Goal: Task Accomplishment & Management: Manage account settings

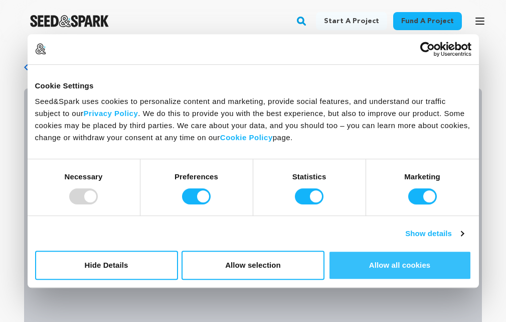
click at [411, 262] on button "Allow all cookies" at bounding box center [400, 264] width 143 height 29
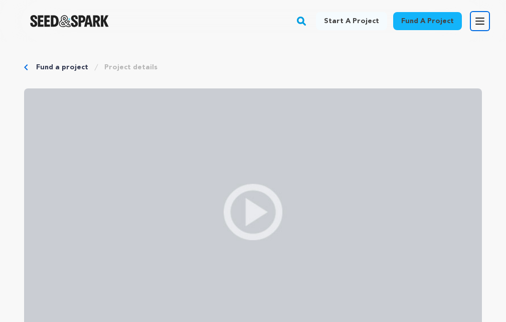
click at [478, 22] on icon "button" at bounding box center [480, 21] width 8 height 6
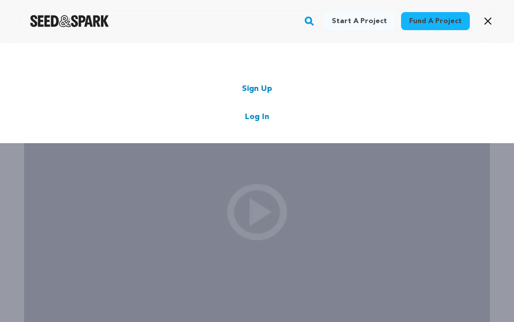
click at [257, 88] on link "Sign Up" at bounding box center [257, 89] width 30 height 12
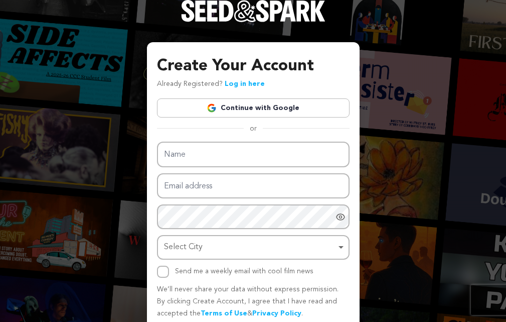
click at [246, 107] on link "Continue with Google" at bounding box center [253, 107] width 193 height 19
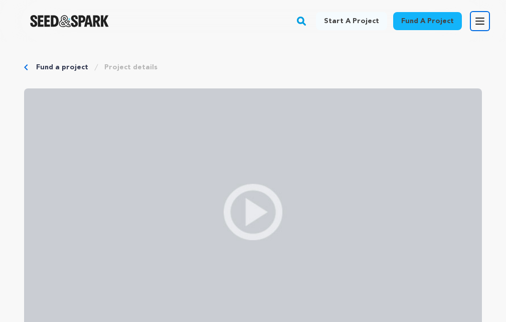
click at [489, 20] on button "Open main menu" at bounding box center [480, 21] width 20 height 20
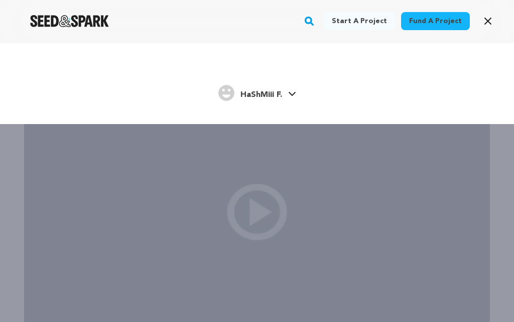
click at [258, 92] on span "HaShMiii F." at bounding box center [261, 95] width 42 height 8
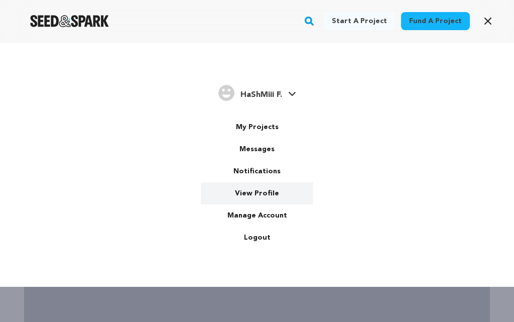
click at [267, 188] on link "View Profile" at bounding box center [257, 193] width 112 height 22
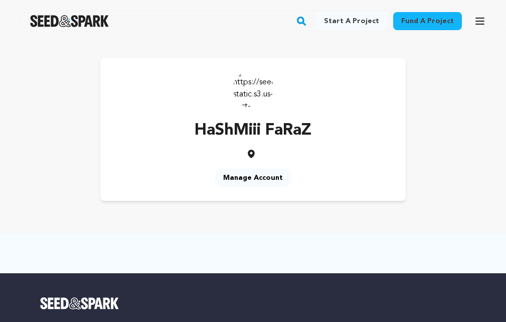
drag, startPoint x: 258, startPoint y: 97, endPoint x: 267, endPoint y: 134, distance: 37.2
click at [261, 117] on div "HaShMiii FaRaZ Manage Account" at bounding box center [253, 129] width 306 height 143
click at [480, 19] on icon "button" at bounding box center [480, 21] width 8 height 6
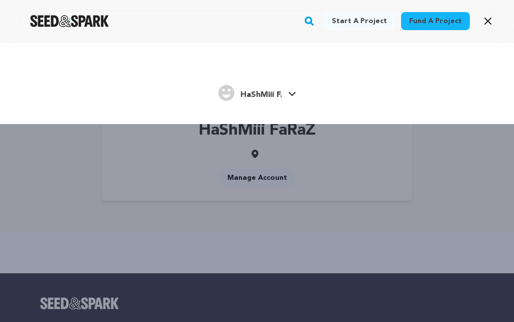
click at [292, 91] on icon at bounding box center [292, 93] width 8 height 5
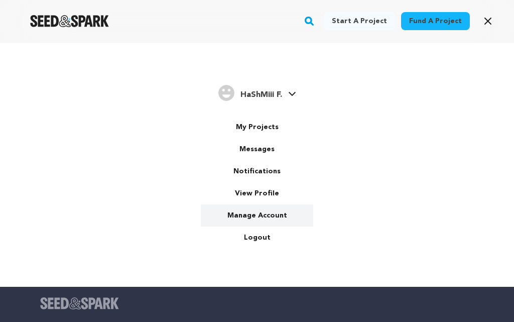
click at [267, 217] on link "Manage Account" at bounding box center [257, 215] width 112 height 22
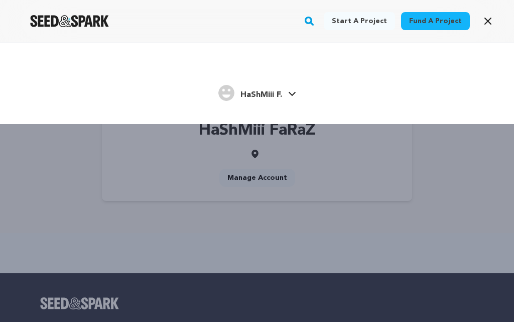
drag, startPoint x: 266, startPoint y: 90, endPoint x: 260, endPoint y: 90, distance: 5.5
click at [266, 91] on span "HaShMiii F." at bounding box center [261, 95] width 42 height 8
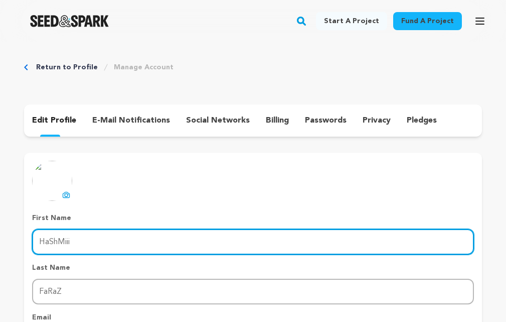
click at [101, 237] on input "HaShMiii" at bounding box center [253, 242] width 442 height 26
click at [100, 237] on input "HaShMiii" at bounding box center [253, 242] width 442 height 26
paste input "TourGuru.net"
type input "TourGuru.net"
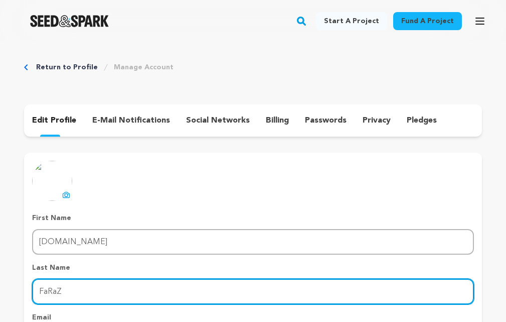
click at [64, 295] on input "FaRaZ" at bounding box center [253, 292] width 442 height 26
click at [65, 295] on input "FaRaZ" at bounding box center [253, 292] width 442 height 26
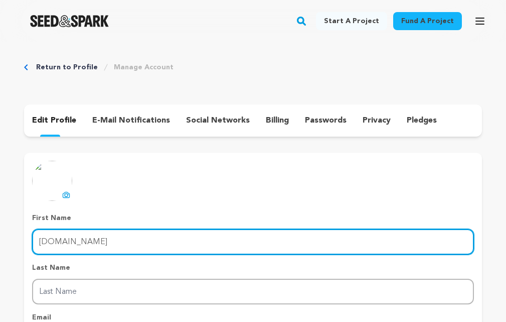
drag, startPoint x: 57, startPoint y: 240, endPoint x: 124, endPoint y: 240, distance: 67.3
click at [124, 240] on input "TourGuru.net" at bounding box center [253, 242] width 442 height 26
type input "Tour"
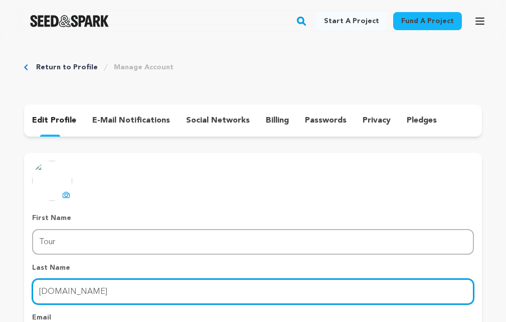
click at [80, 295] on input "Guru.net" at bounding box center [253, 292] width 442 height 26
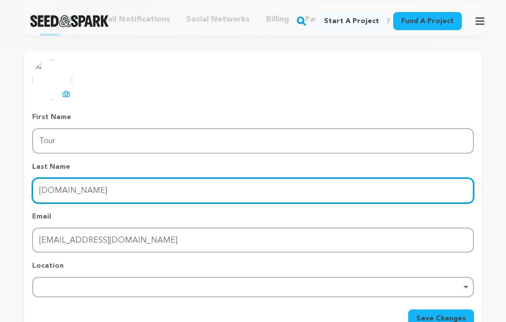
scroll to position [134, 0]
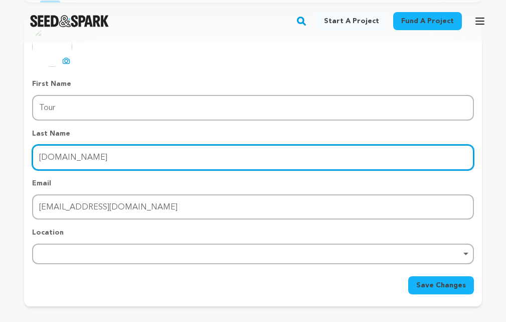
type input "Guru.net"
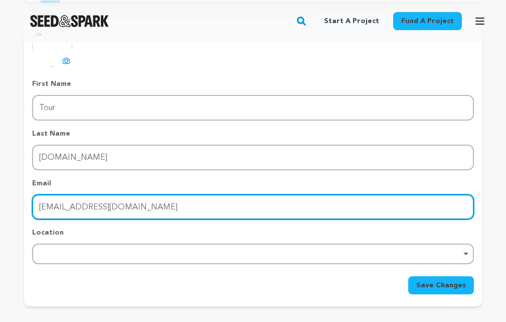
click at [84, 206] on input "farazhashmiii6@gmail.com" at bounding box center [253, 207] width 442 height 26
click at [58, 261] on div "Remove item" at bounding box center [253, 253] width 442 height 21
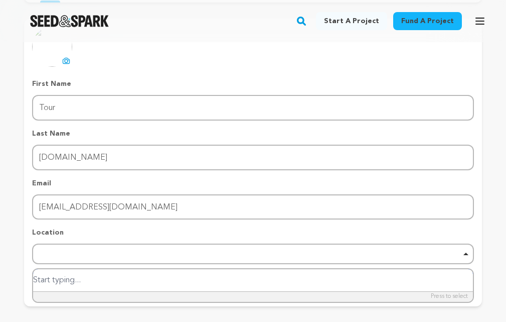
click at [58, 257] on div "Remove item" at bounding box center [253, 253] width 442 height 21
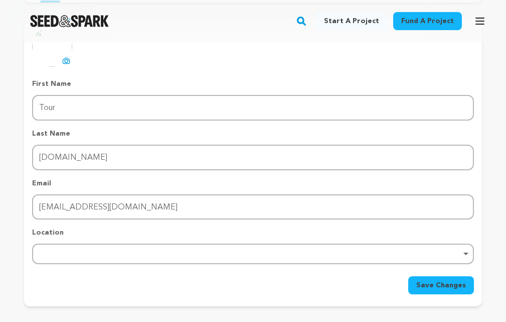
click at [59, 248] on div "Remove item" at bounding box center [253, 253] width 442 height 21
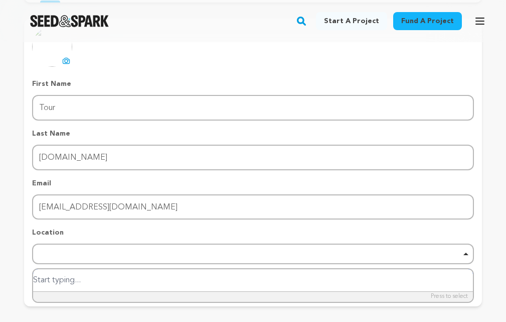
click at [59, 248] on div "Remove item" at bounding box center [253, 253] width 442 height 21
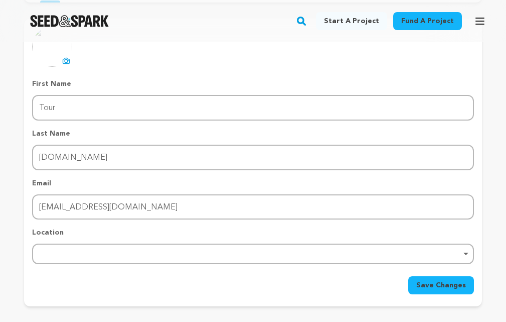
click at [59, 248] on div "Remove item" at bounding box center [253, 253] width 442 height 21
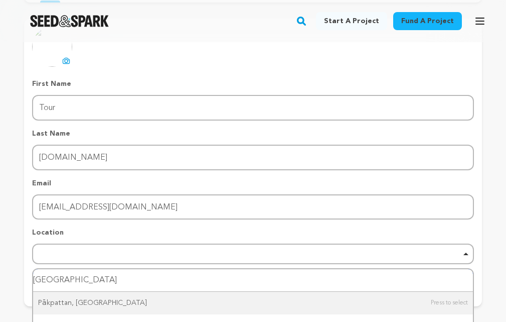
type input "pakistan"
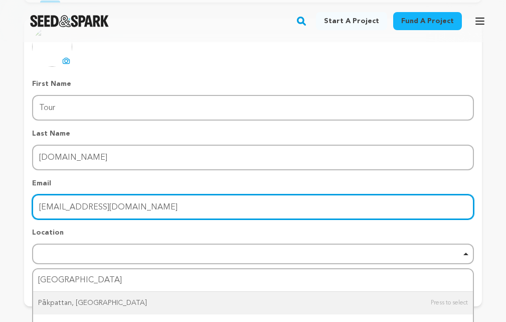
click at [198, 219] on input "farazhashmiii6@gmail.com" at bounding box center [253, 207] width 442 height 26
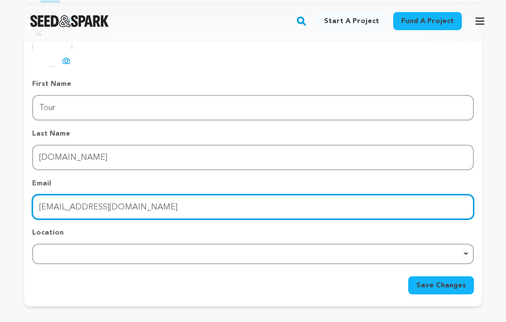
click at [210, 249] on div "Remove item" at bounding box center [253, 253] width 442 height 21
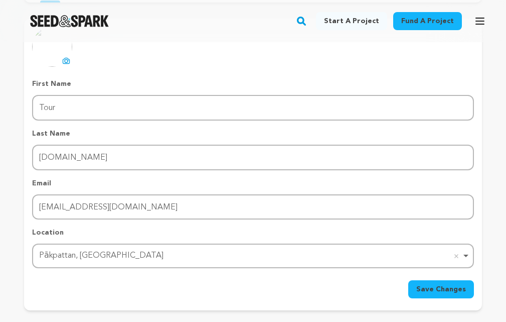
click at [450, 286] on span "Save Changes" at bounding box center [442, 289] width 50 height 10
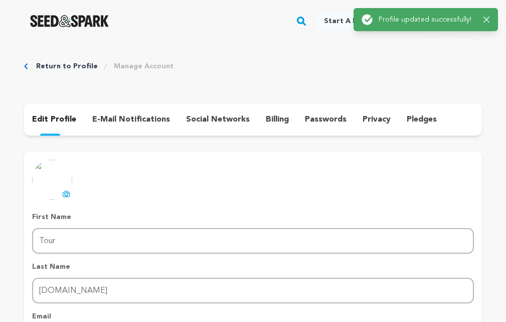
scroll to position [0, 0]
click at [128, 113] on div "e-mail notifications" at bounding box center [131, 120] width 94 height 16
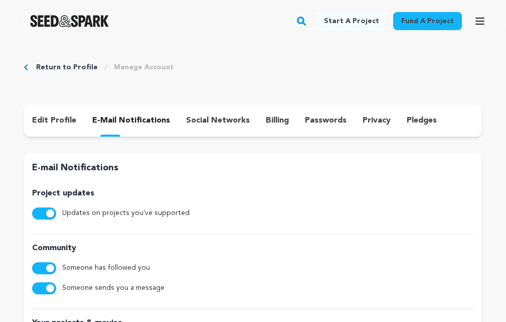
click at [223, 119] on p "social networks" at bounding box center [218, 120] width 64 height 12
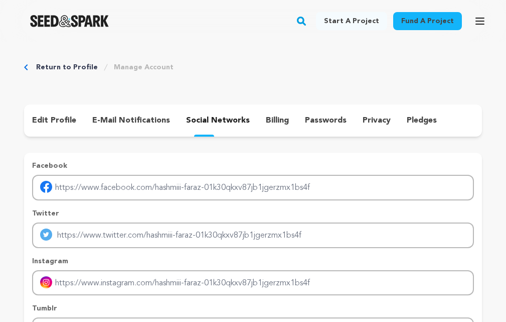
click at [274, 120] on p "billing" at bounding box center [277, 120] width 23 height 12
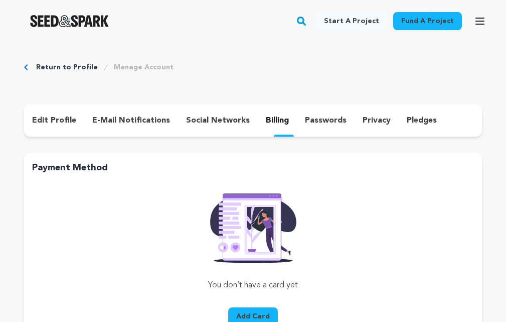
click at [320, 119] on p "passwords" at bounding box center [326, 120] width 42 height 12
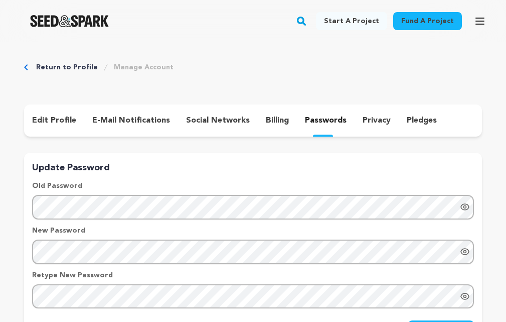
click at [355, 120] on div "privacy" at bounding box center [377, 120] width 44 height 16
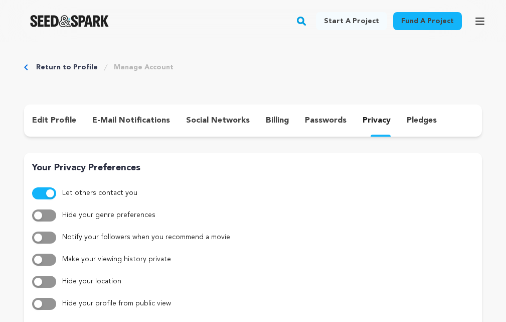
click at [407, 123] on p "pledges" at bounding box center [422, 120] width 30 height 12
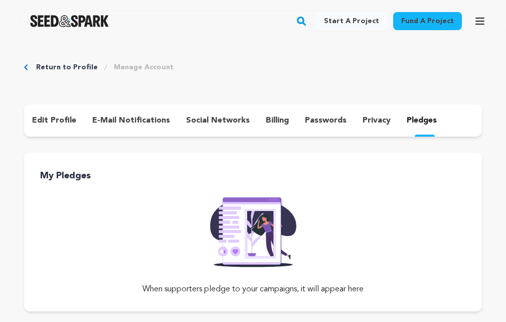
click at [63, 117] on p "edit profile" at bounding box center [54, 120] width 44 height 12
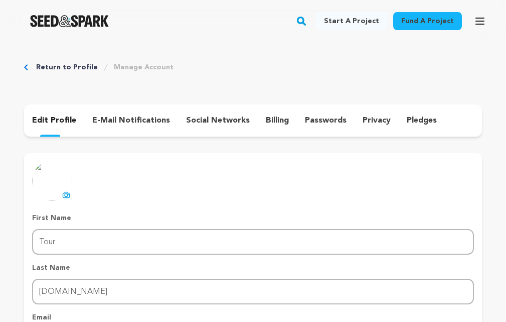
click at [137, 66] on link "Manage Account" at bounding box center [144, 67] width 60 height 10
click at [142, 70] on link "Manage Account" at bounding box center [144, 67] width 60 height 10
click at [67, 193] on icon at bounding box center [66, 195] width 8 height 8
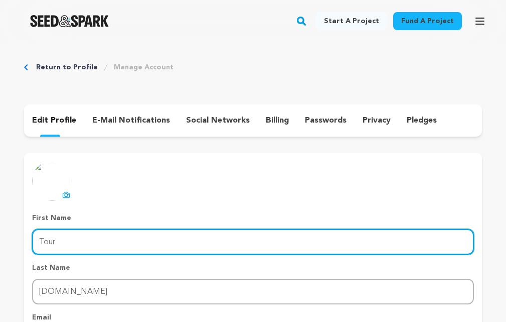
click at [64, 237] on input "Tour" at bounding box center [253, 242] width 442 height 26
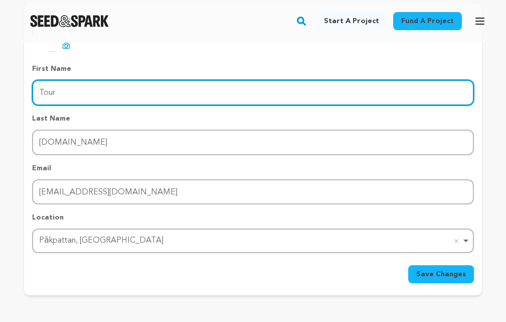
scroll to position [134, 0]
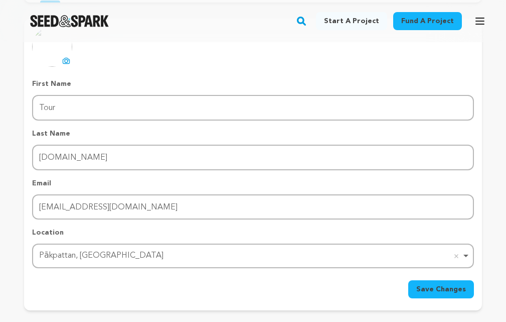
click at [428, 280] on form "First Name First Name Tour Last Name Last Name Guru.net Email Email farazhashmi…" at bounding box center [253, 188] width 442 height 219
click at [427, 282] on button "Save Changes" at bounding box center [442, 289] width 66 height 18
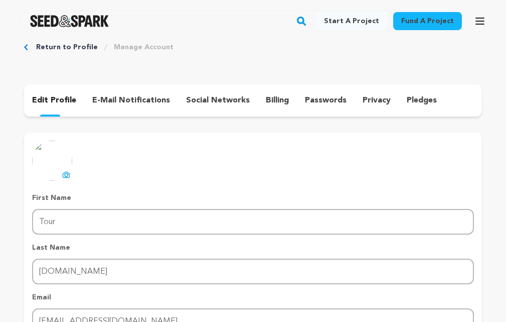
scroll to position [0, 0]
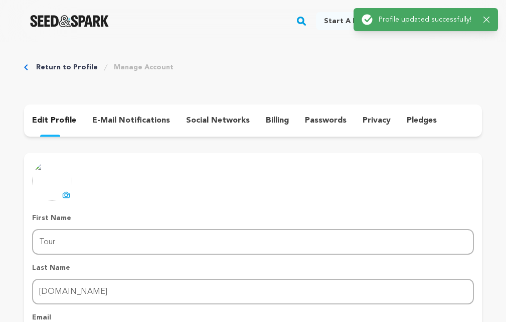
click at [292, 25] on div "Fund a project Start a project Search" at bounding box center [245, 21] width 490 height 26
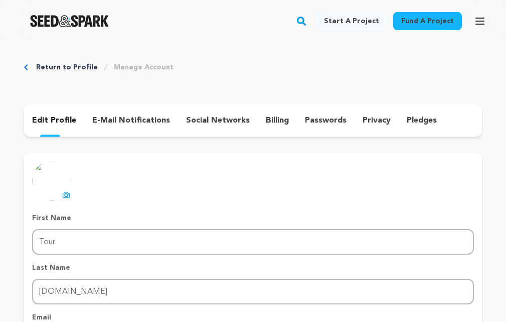
click at [69, 63] on link "Return to Profile" at bounding box center [67, 67] width 62 height 10
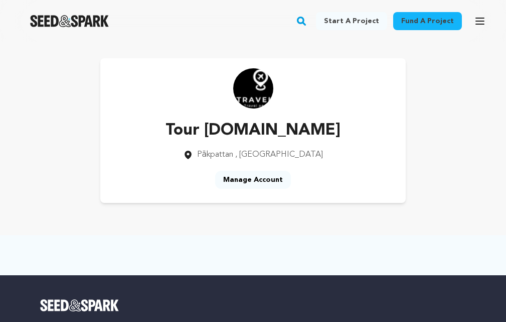
click at [479, 17] on icon "button" at bounding box center [480, 21] width 12 height 12
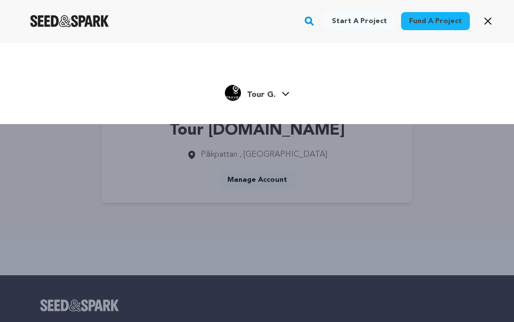
click at [260, 94] on span "Tour G." at bounding box center [261, 95] width 29 height 8
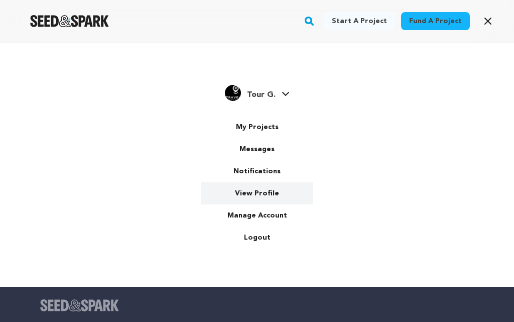
click at [273, 188] on link "View Profile" at bounding box center [257, 193] width 112 height 22
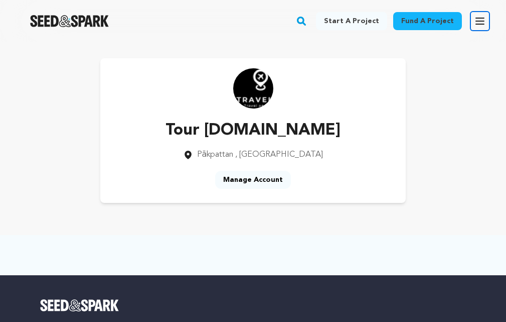
click at [482, 18] on icon "button" at bounding box center [480, 21] width 8 height 6
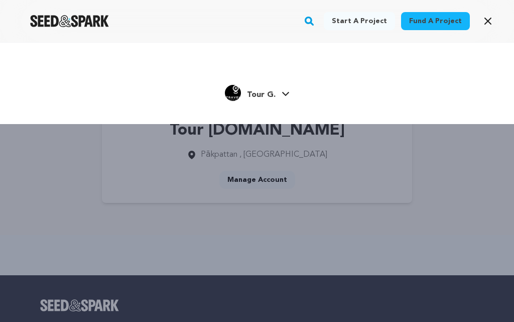
click at [283, 96] on icon at bounding box center [286, 93] width 8 height 5
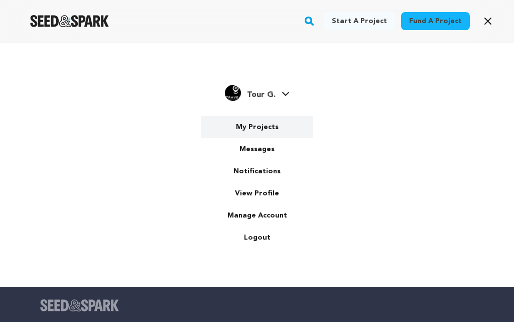
click at [254, 125] on link "My Projects" at bounding box center [257, 127] width 112 height 22
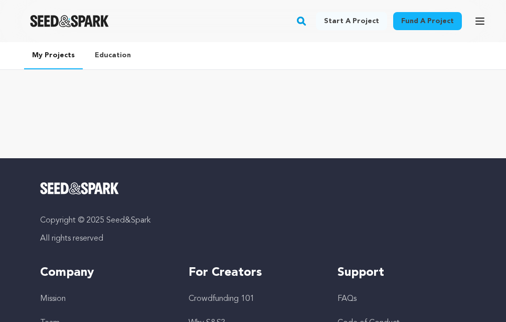
click at [102, 56] on link "Education" at bounding box center [113, 55] width 52 height 26
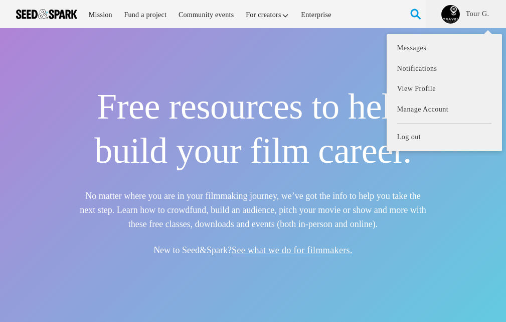
click at [456, 11] on img at bounding box center [451, 15] width 18 height 18
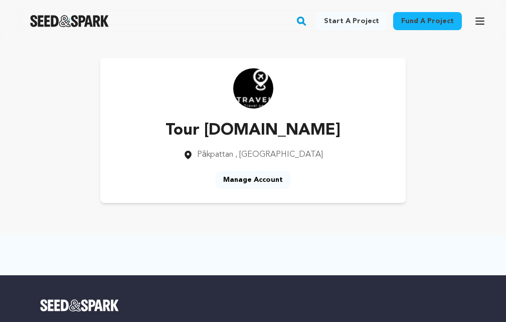
click at [257, 93] on img at bounding box center [253, 88] width 40 height 40
click at [259, 183] on link "Manage Account" at bounding box center [253, 180] width 76 height 18
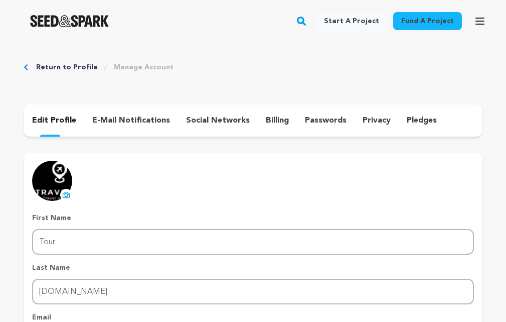
click at [95, 115] on p "e-mail notifications" at bounding box center [131, 120] width 78 height 12
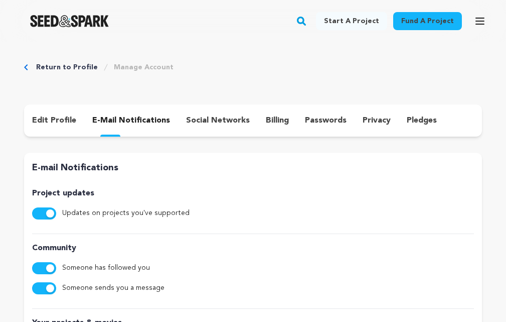
click at [266, 121] on p "billing" at bounding box center [277, 120] width 23 height 12
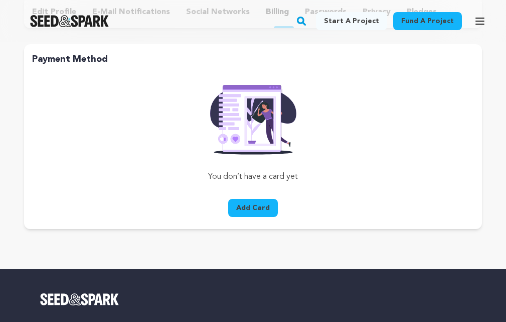
scroll to position [268, 0]
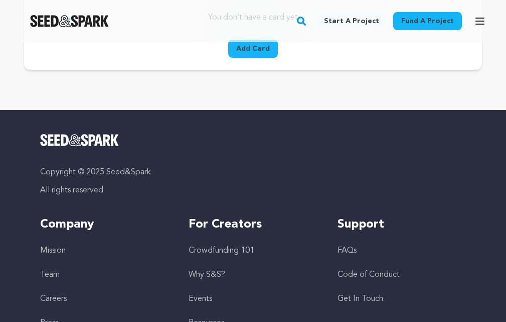
click at [261, 50] on button "Add Card" at bounding box center [253, 49] width 50 height 18
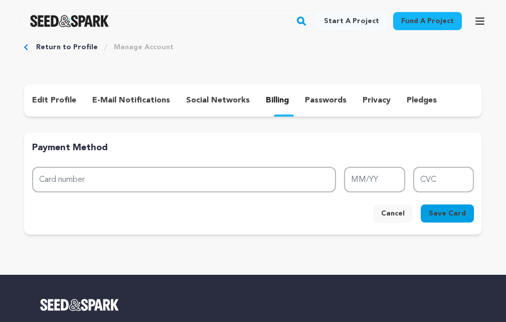
scroll to position [0, 0]
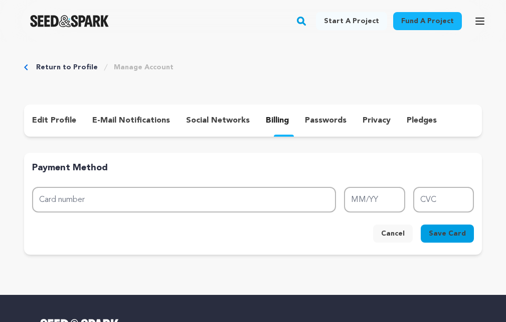
click at [305, 117] on p "passwords" at bounding box center [326, 120] width 42 height 12
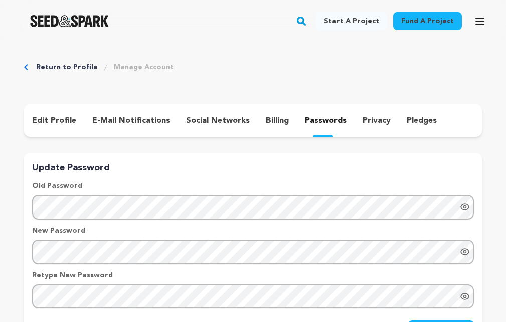
click at [376, 124] on p "privacy" at bounding box center [377, 120] width 28 height 12
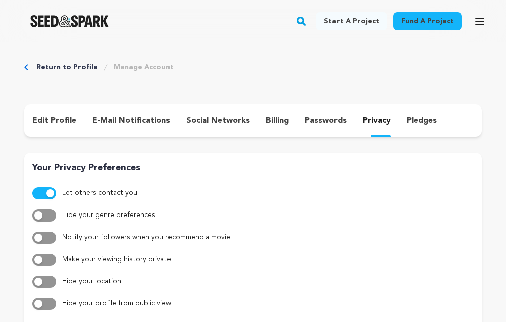
click at [400, 114] on div "pledges" at bounding box center [422, 120] width 46 height 16
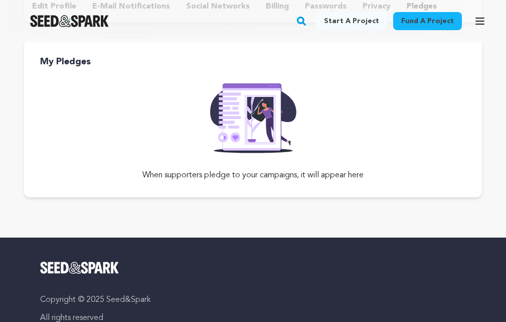
scroll to position [134, 0]
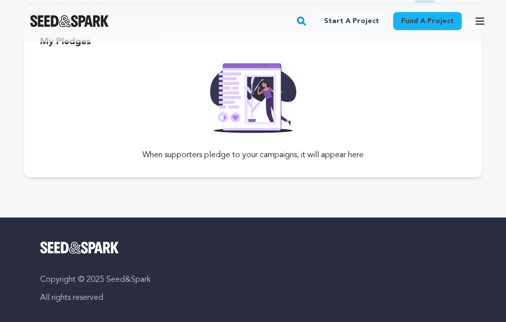
drag, startPoint x: 247, startPoint y: 150, endPoint x: 392, endPoint y: 144, distance: 144.7
click at [392, 144] on div "When supporters pledge to your campaigns, it will appear here" at bounding box center [253, 113] width 458 height 112
click at [303, 146] on div "When supporters pledge to your campaigns, it will appear here" at bounding box center [253, 113] width 458 height 112
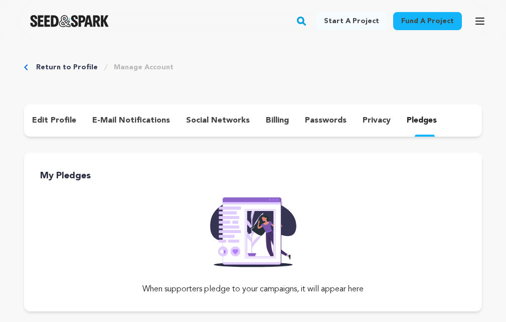
click at [99, 169] on h3 "My Pledges" at bounding box center [261, 176] width 442 height 14
click at [99, 170] on h3 "My Pledges" at bounding box center [261, 176] width 442 height 14
click at [261, 235] on img at bounding box center [253, 229] width 102 height 76
click at [274, 253] on img at bounding box center [253, 229] width 102 height 76
drag, startPoint x: 282, startPoint y: 291, endPoint x: 380, endPoint y: 301, distance: 99.4
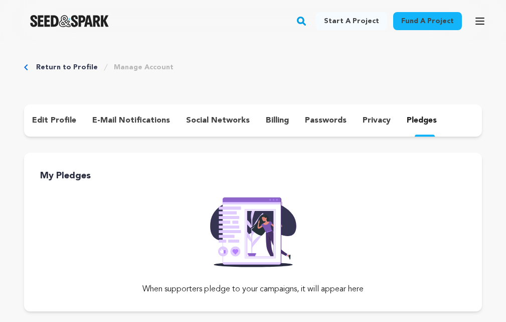
click at [290, 293] on p "When supporters pledge to your campaigns, it will appear here" at bounding box center [253, 289] width 458 height 12
click at [379, 297] on div "When supporters pledge to your campaigns, it will appear here" at bounding box center [253, 247] width 458 height 112
click at [342, 288] on p "When supporters pledge to your campaigns, it will appear here" at bounding box center [253, 289] width 458 height 12
click at [50, 117] on p "edit profile" at bounding box center [54, 120] width 44 height 12
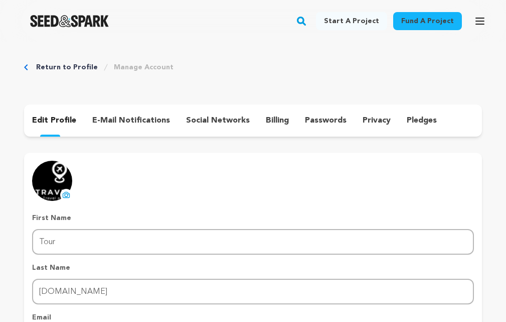
drag, startPoint x: 47, startPoint y: 117, endPoint x: 45, endPoint y: 165, distance: 48.2
click at [47, 118] on p "edit profile" at bounding box center [54, 120] width 44 height 12
click at [102, 64] on icon "Breadcrumb" at bounding box center [106, 67] width 8 height 8
click at [114, 64] on link "Manage Account" at bounding box center [144, 67] width 60 height 10
drag, startPoint x: 114, startPoint y: 64, endPoint x: 86, endPoint y: 64, distance: 28.6
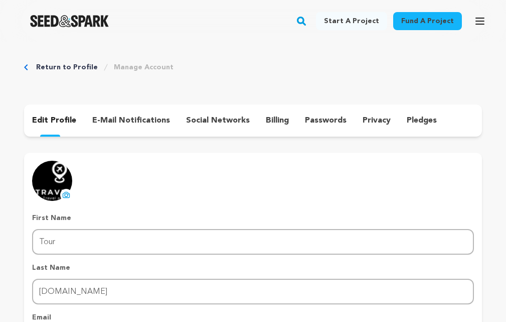
click at [114, 64] on link "Manage Account" at bounding box center [144, 67] width 60 height 10
click at [70, 66] on link "Return to Profile" at bounding box center [67, 67] width 62 height 10
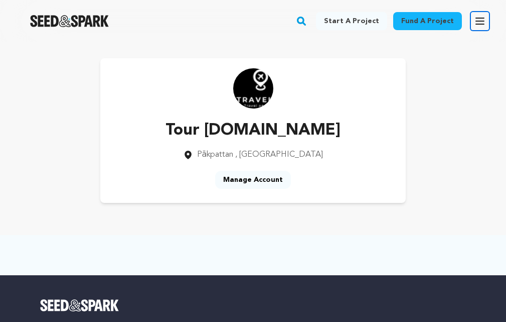
click at [479, 24] on icon "button" at bounding box center [480, 21] width 8 height 6
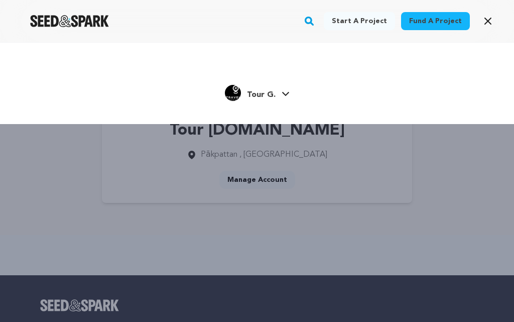
click at [292, 91] on div "Tour G. Tour G." at bounding box center [257, 93] width 454 height 21
click at [282, 92] on icon at bounding box center [285, 94] width 7 height 4
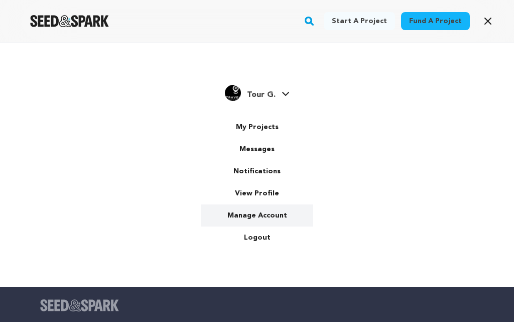
click at [273, 212] on link "Manage Account" at bounding box center [257, 215] width 112 height 22
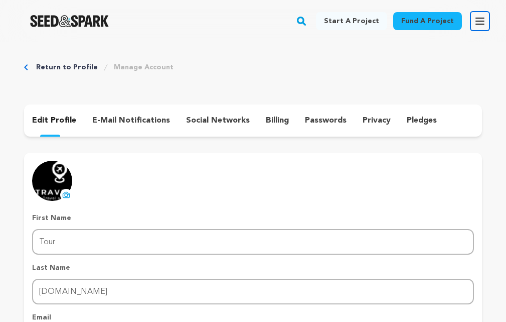
click at [480, 21] on icon "button" at bounding box center [480, 21] width 8 height 6
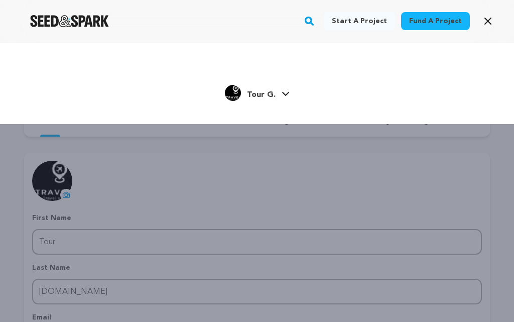
click at [278, 94] on link "Tour G. Tour G." at bounding box center [257, 92] width 65 height 18
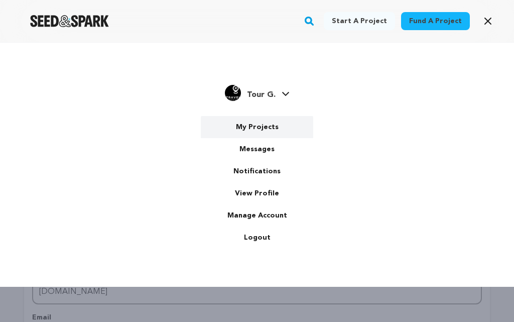
click at [263, 129] on link "My Projects" at bounding box center [257, 127] width 112 height 22
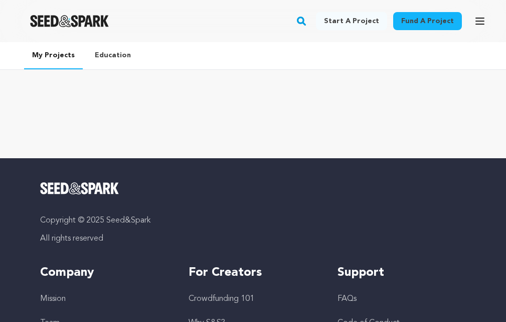
click at [340, 112] on div at bounding box center [253, 106] width 506 height 40
click at [355, 13] on link "Start a project" at bounding box center [351, 21] width 71 height 18
click at [488, 20] on button "Open main menu" at bounding box center [480, 21] width 20 height 20
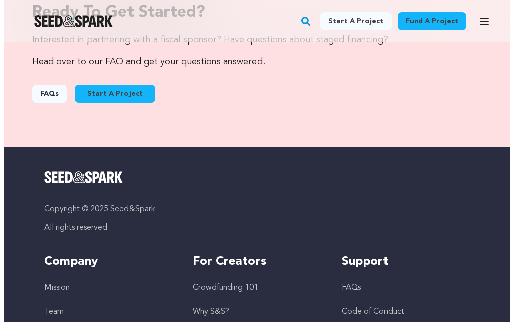
scroll to position [1269, 0]
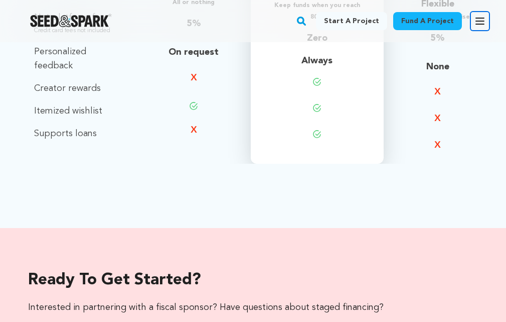
click at [481, 22] on icon "button" at bounding box center [480, 21] width 8 height 6
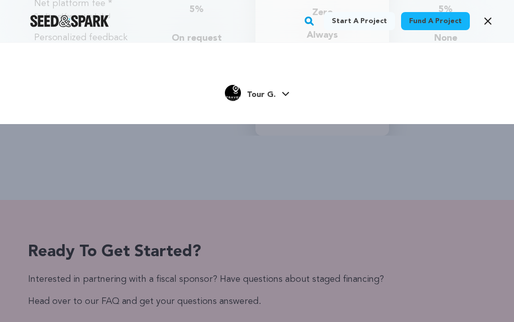
click at [241, 91] on div "Tour G." at bounding box center [250, 93] width 51 height 16
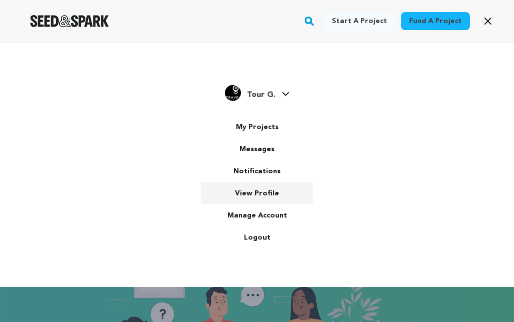
click at [249, 194] on link "View Profile" at bounding box center [257, 193] width 112 height 22
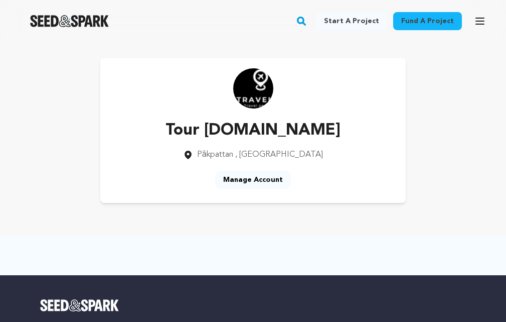
drag, startPoint x: 212, startPoint y: 129, endPoint x: 377, endPoint y: 126, distance: 165.1
click at [377, 126] on div "Tour [DOMAIN_NAME] [GEOGRAPHIC_DATA] , [GEOGRAPHIC_DATA] Manage Account" at bounding box center [253, 130] width 306 height 145
click at [358, 140] on div "Tour [DOMAIN_NAME] [GEOGRAPHIC_DATA] , [GEOGRAPHIC_DATA] Manage Account" at bounding box center [253, 130] width 306 height 145
drag, startPoint x: 272, startPoint y: 151, endPoint x: 343, endPoint y: 155, distance: 71.4
click at [348, 157] on div "Tour Guru.net Pākpattan , Punjab Manage Account" at bounding box center [253, 130] width 306 height 145
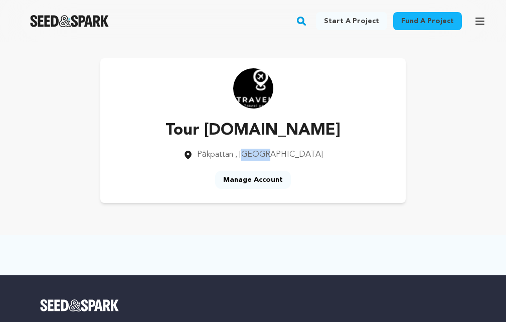
click at [339, 155] on div "Tour Guru.net Pākpattan , Punjab Manage Account" at bounding box center [253, 130] width 306 height 145
click at [255, 96] on img at bounding box center [253, 88] width 40 height 40
drag, startPoint x: 261, startPoint y: 153, endPoint x: 439, endPoint y: 148, distance: 177.2
click at [264, 153] on span "Pākpattan , Punjab" at bounding box center [260, 155] width 126 height 12
click at [468, 22] on div "Fund a project Start a project Search" at bounding box center [245, 21] width 490 height 26
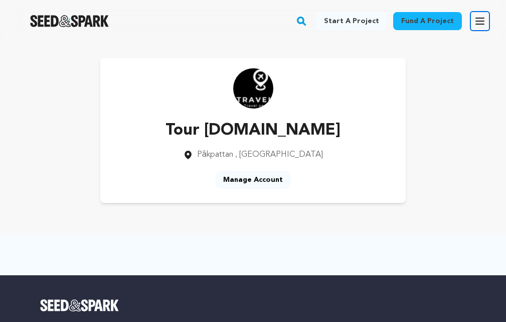
click at [473, 21] on button "Open main menu" at bounding box center [480, 21] width 20 height 20
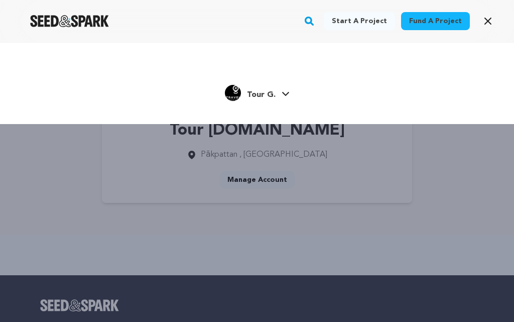
click at [286, 91] on icon at bounding box center [286, 93] width 8 height 5
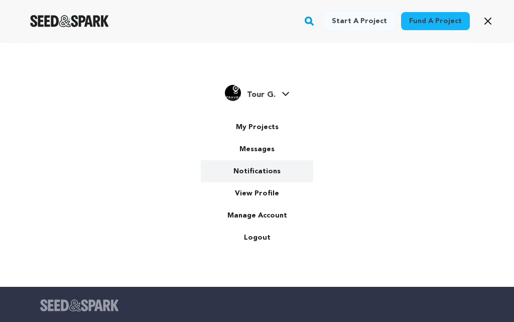
click at [263, 176] on link "Notifications" at bounding box center [257, 171] width 112 height 22
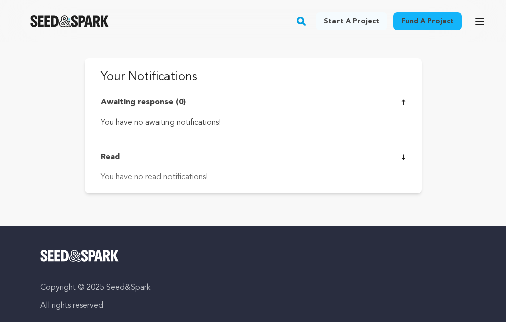
drag, startPoint x: 142, startPoint y: 103, endPoint x: 254, endPoint y: 138, distance: 118.0
click at [202, 105] on div "Awaiting response (0)" at bounding box center [253, 102] width 305 height 12
click at [255, 138] on div "Awaiting response (0) You have no awaiting notifications! Read You have no read…" at bounding box center [253, 139] width 305 height 87
click at [405, 158] on icon at bounding box center [404, 157] width 5 height 6
click at [403, 157] on icon at bounding box center [404, 157] width 5 height 6
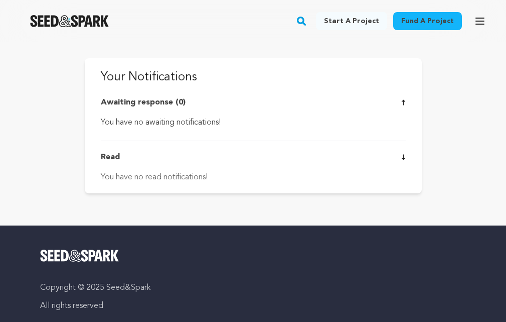
click at [404, 101] on icon at bounding box center [404, 102] width 4 height 6
click at [107, 152] on p "Read" at bounding box center [110, 157] width 19 height 12
drag, startPoint x: 132, startPoint y: 193, endPoint x: 136, endPoint y: 186, distance: 8.1
click at [135, 190] on div "Your Notifications Awaiting response (0) You have no awaiting notifications! Re…" at bounding box center [253, 125] width 385 height 167
click at [144, 176] on div "You have no read notifications!" at bounding box center [253, 177] width 305 height 12
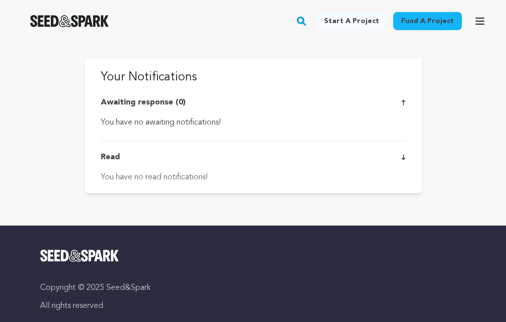
drag, startPoint x: 322, startPoint y: 34, endPoint x: 346, endPoint y: 26, distance: 25.9
click at [339, 27] on div "Fund a project Start a project Search" at bounding box center [253, 21] width 506 height 42
click at [484, 23] on icon "button" at bounding box center [480, 21] width 12 height 12
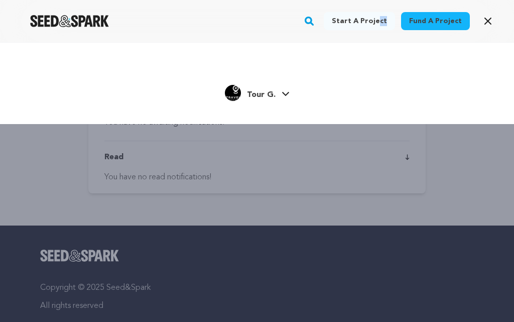
click at [263, 91] on span "Tour G." at bounding box center [261, 95] width 29 height 8
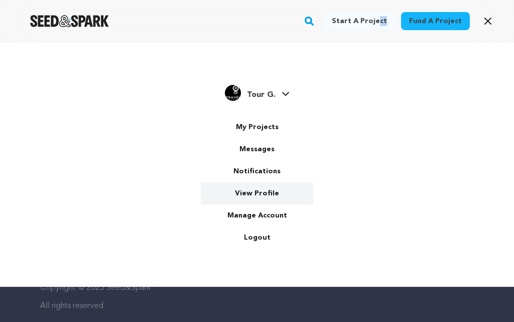
click at [261, 193] on link "View Profile" at bounding box center [257, 193] width 112 height 22
